Goal: Find specific page/section

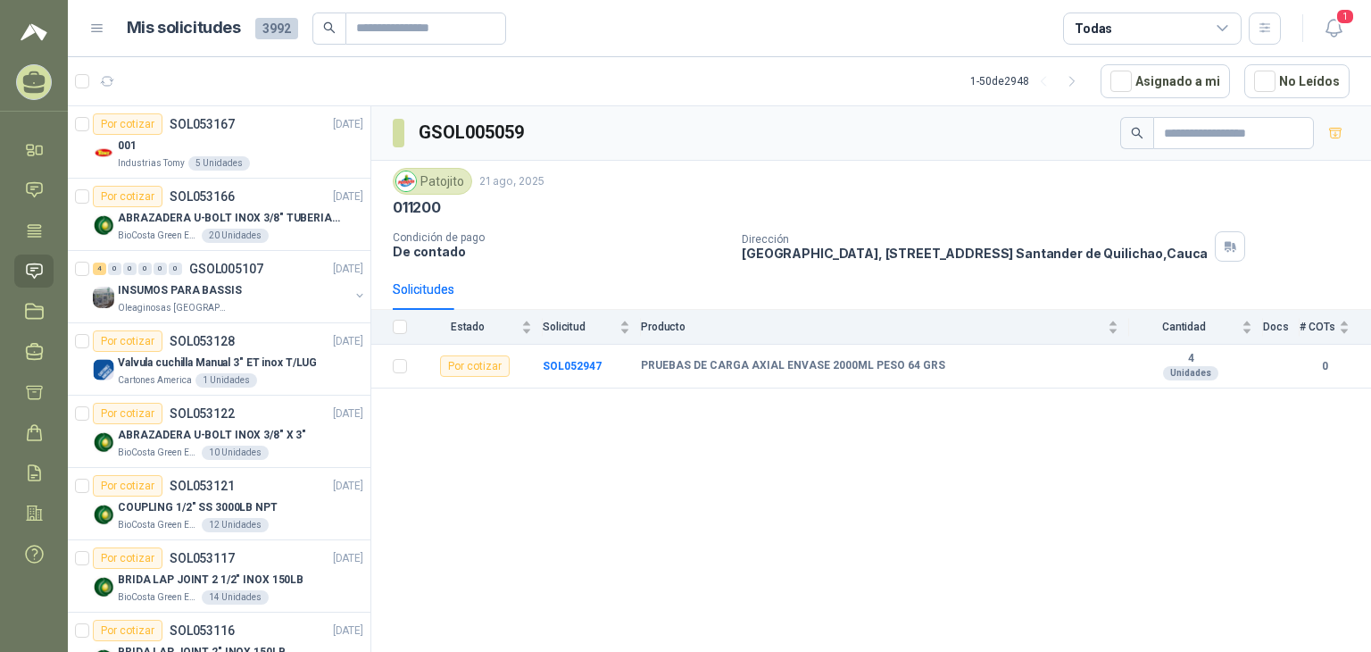
scroll to position [1428, 0]
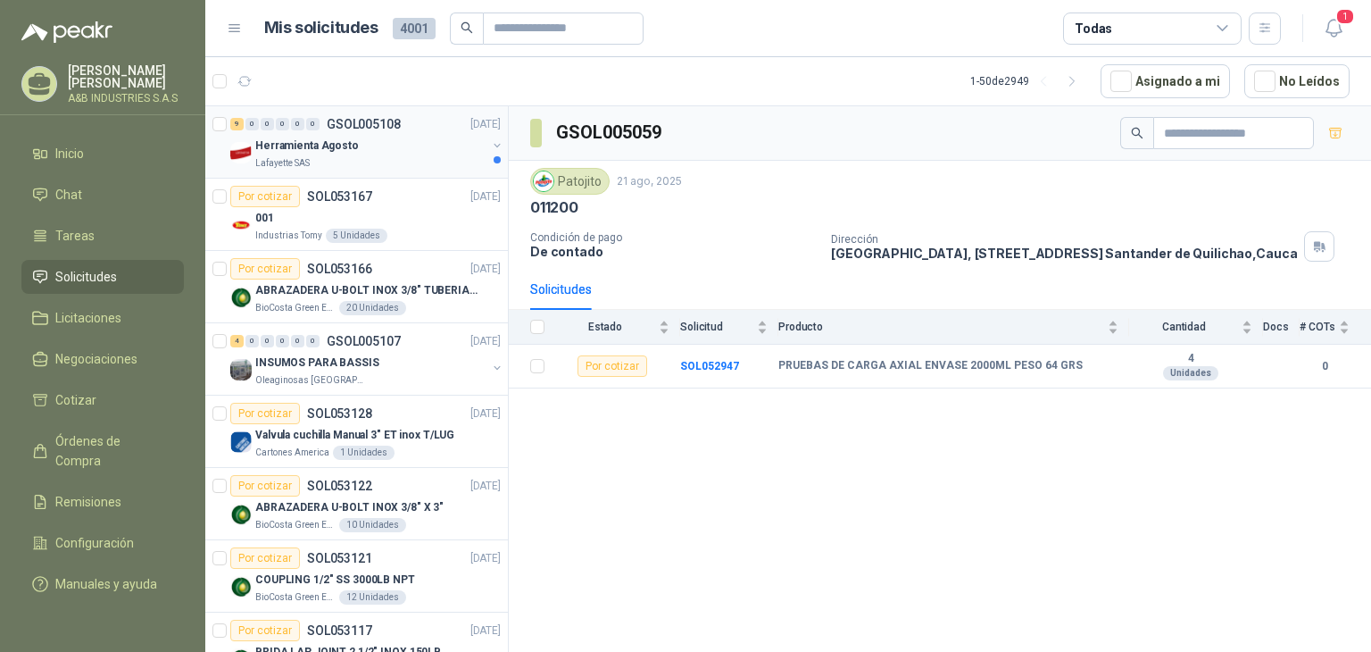
click at [392, 149] on div "Herramienta Agosto" at bounding box center [370, 145] width 231 height 21
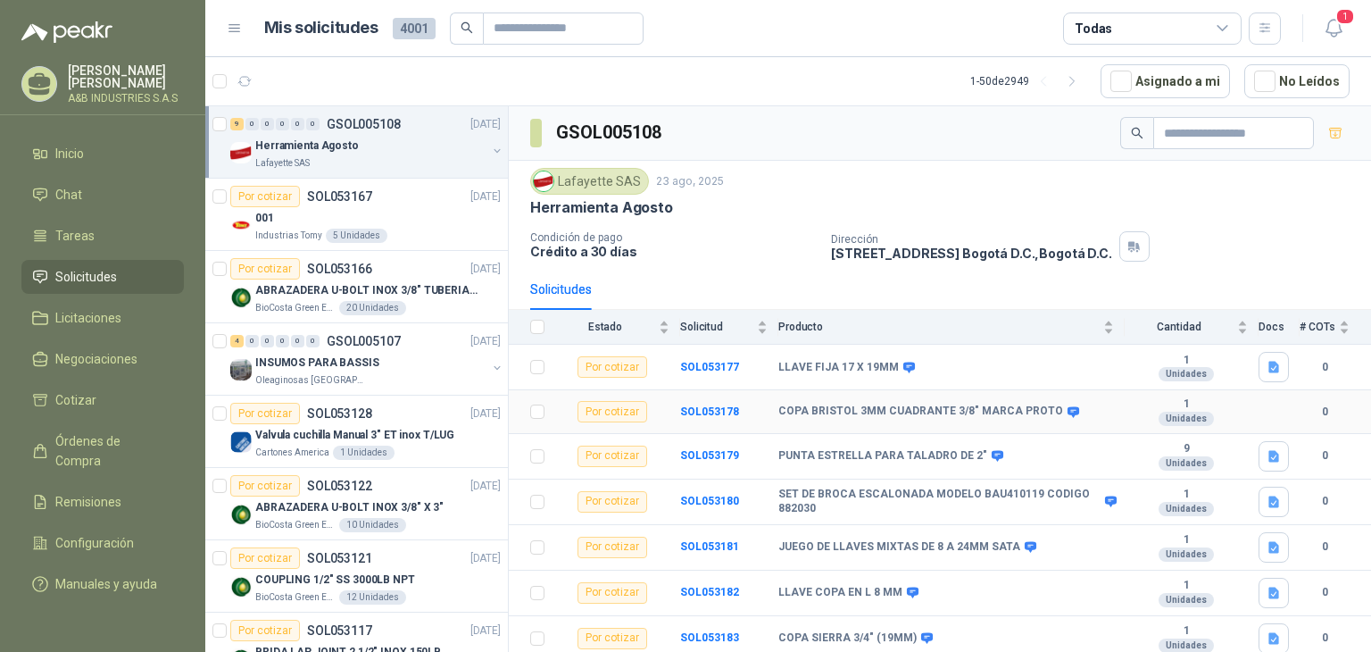
scroll to position [87, 0]
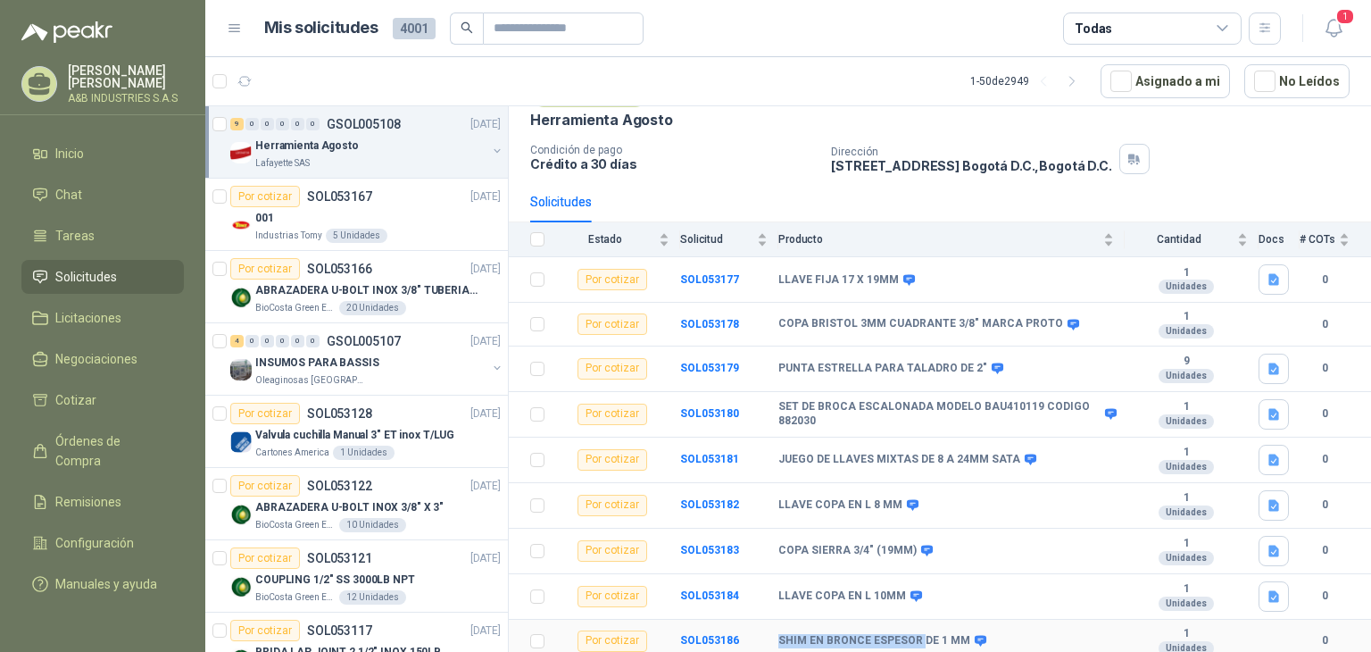
drag, startPoint x: 771, startPoint y: 636, endPoint x: 916, endPoint y: 631, distance: 144.7
click at [916, 631] on tr "Por cotizar SOL053186 SHIM EN BRONCE ESPESOR DE 1 MM 1 Unidades 0" at bounding box center [940, 641] width 862 height 44
copy tr "SHIM EN BRONCE ESPESOR"
